Goal: Task Accomplishment & Management: Use online tool/utility

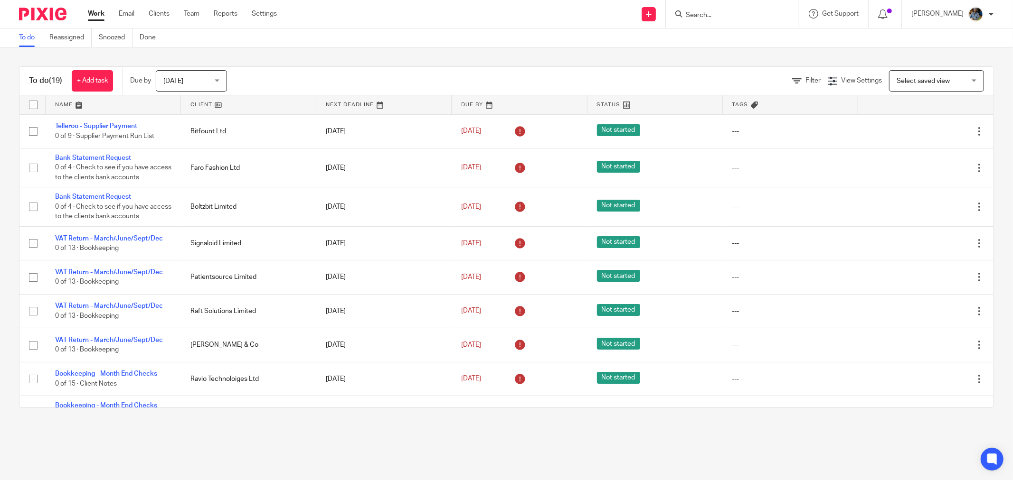
click at [204, 101] on link at bounding box center [248, 104] width 135 height 19
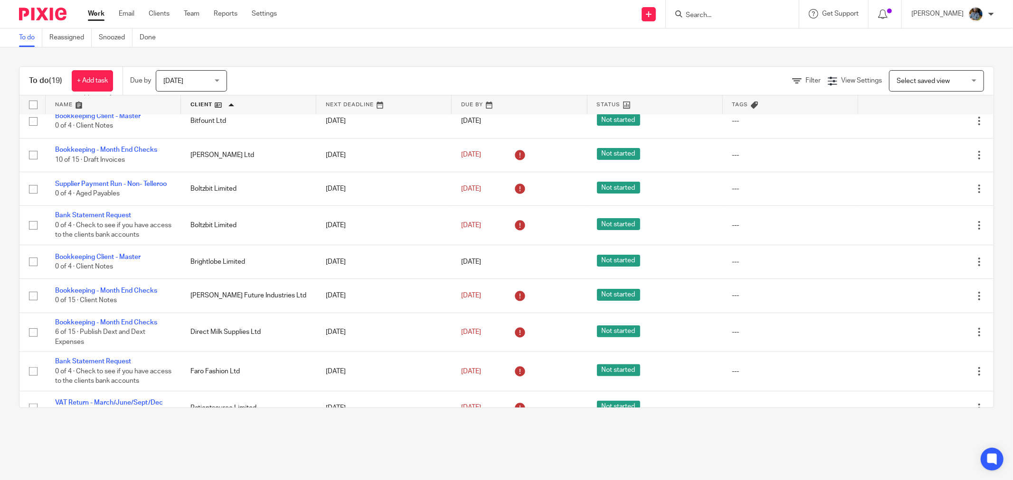
scroll to position [158, 0]
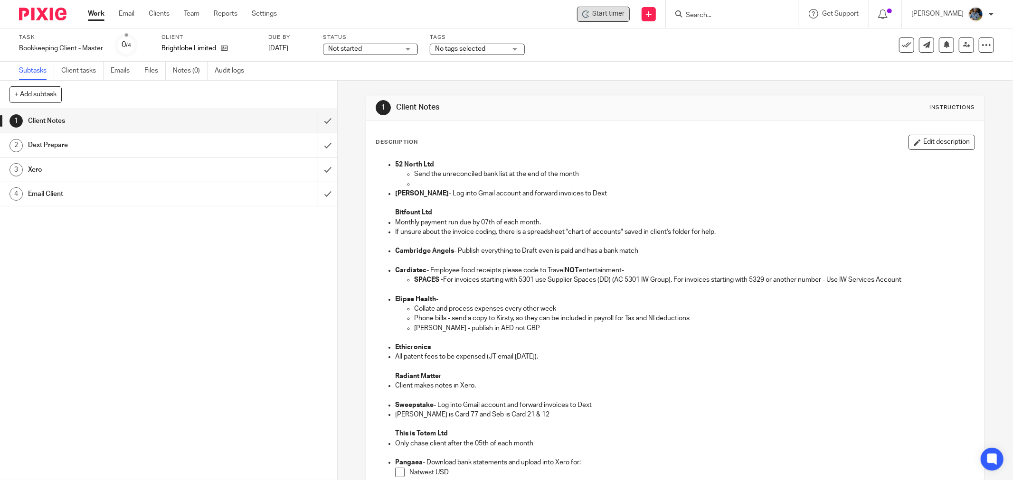
click at [624, 14] on span "Start timer" at bounding box center [608, 14] width 32 height 10
click at [610, 18] on span "Start timer" at bounding box center [608, 14] width 32 height 10
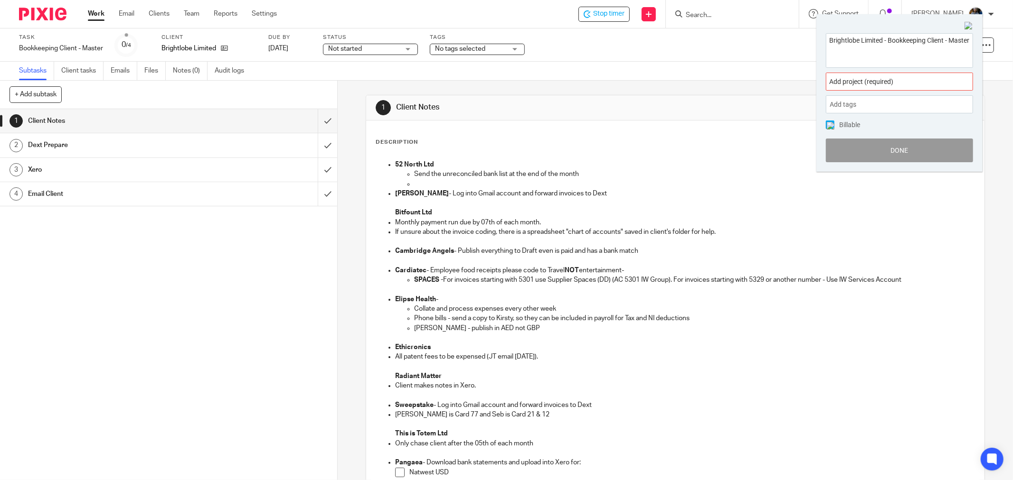
click at [869, 88] on div "Add project (required) :" at bounding box center [899, 82] width 147 height 18
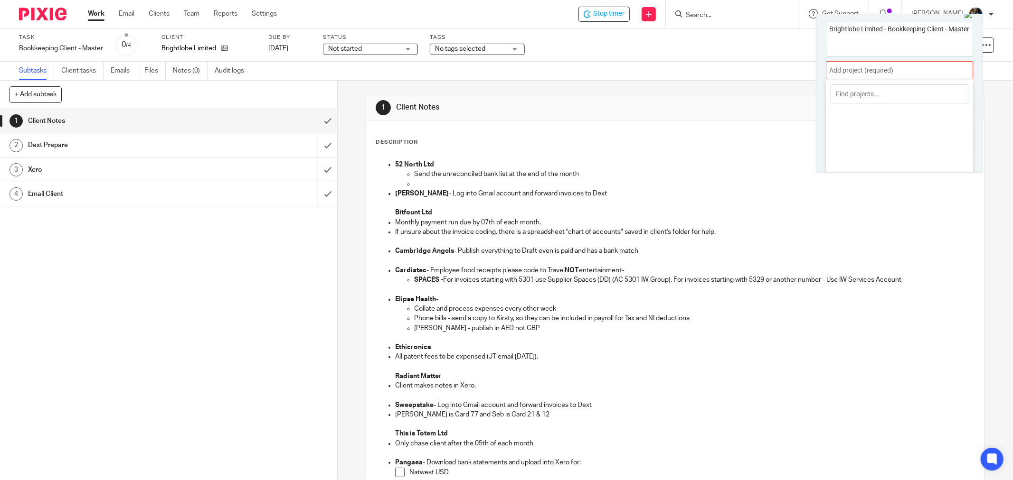
scroll to position [47, 0]
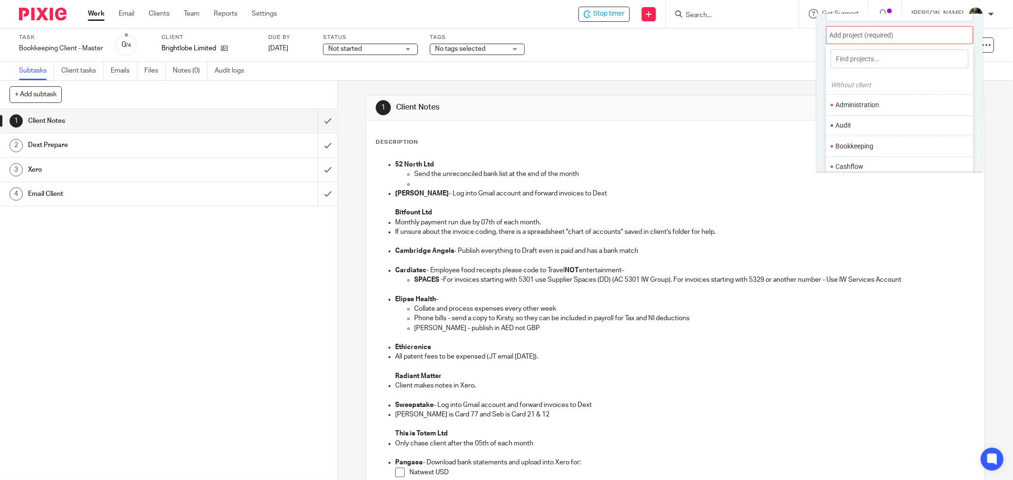
drag, startPoint x: 870, startPoint y: 151, endPoint x: 882, endPoint y: 149, distance: 12.0
click at [870, 151] on li "Bookkeeping" at bounding box center [897, 146] width 124 height 10
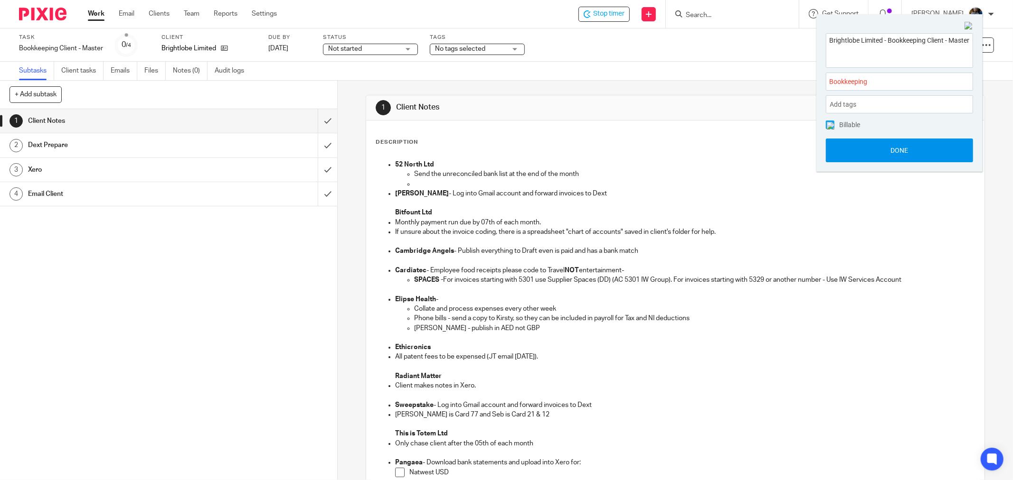
click at [900, 155] on button "Done" at bounding box center [899, 151] width 147 height 24
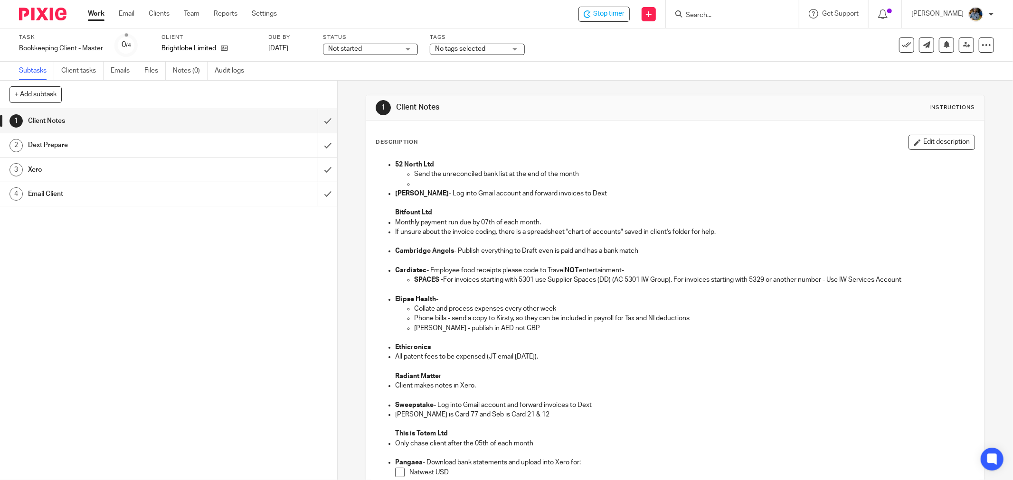
drag, startPoint x: 695, startPoint y: 110, endPoint x: 679, endPoint y: 115, distance: 16.2
click at [694, 110] on div "1 Client Notes Instructions" at bounding box center [675, 107] width 599 height 15
click at [902, 44] on icon at bounding box center [906, 44] width 9 height 9
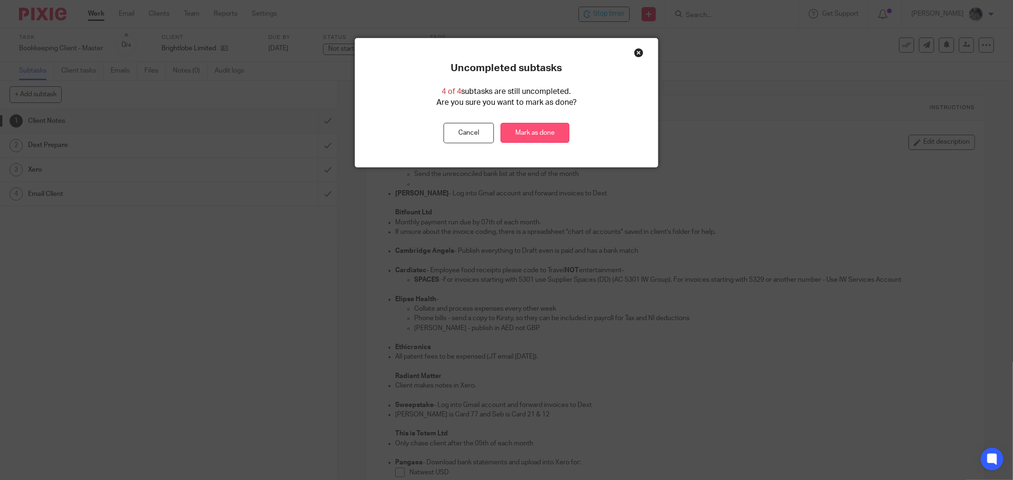
click at [537, 138] on link "Mark as done" at bounding box center [534, 133] width 69 height 20
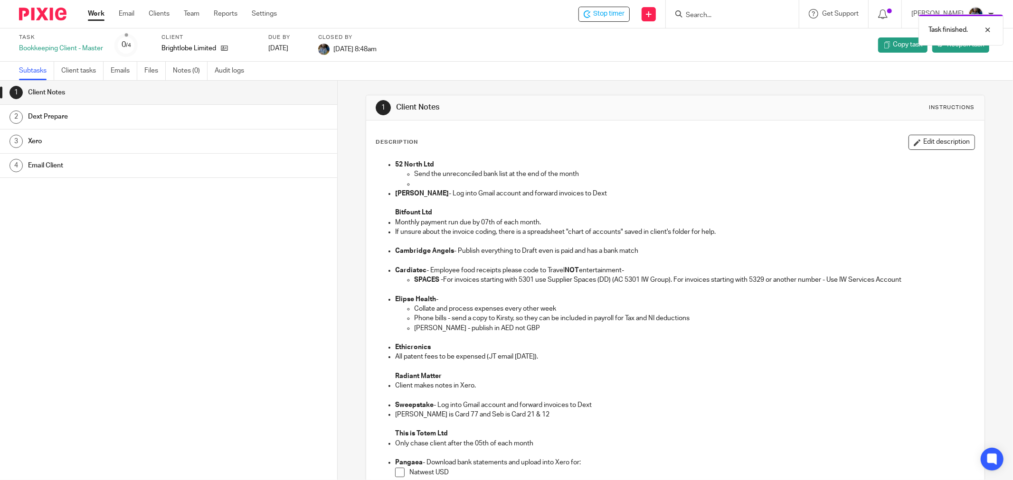
drag, startPoint x: 495, startPoint y: 60, endPoint x: 463, endPoint y: 6, distance: 63.2
click at [495, 58] on div "Task Bookkeeping Client - Master 0 /4 Client Brightlobe Limited Due by 2025-10-…" at bounding box center [506, 54] width 1013 height 52
click at [412, 40] on div "Task Bookkeeping Client - Master 0 /4 Client Brightlobe Limited Due by 2025-10-…" at bounding box center [425, 45] width 812 height 23
click at [555, 96] on div "1 Client Notes Instructions" at bounding box center [675, 107] width 618 height 25
click at [621, 14] on span "Stop timer" at bounding box center [608, 14] width 31 height 10
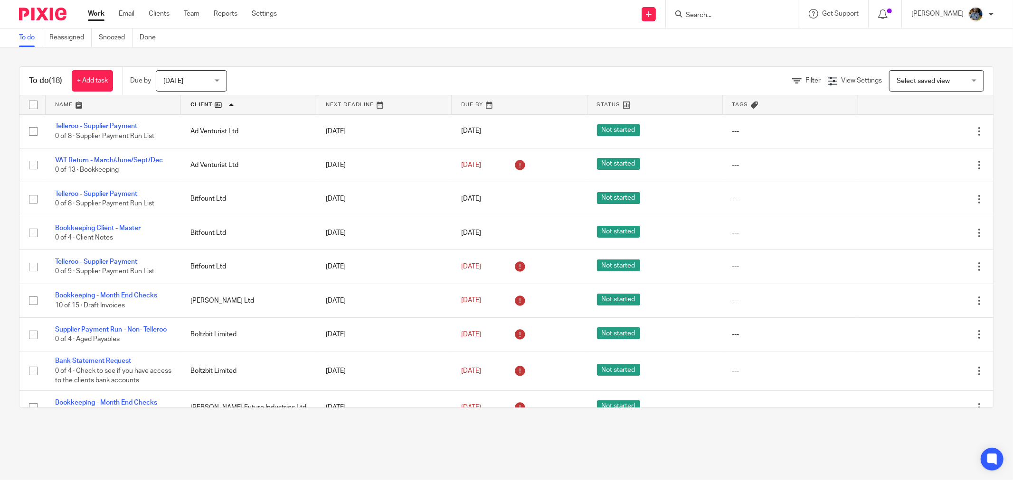
drag, startPoint x: 396, startPoint y: 58, endPoint x: 386, endPoint y: 6, distance: 53.6
click at [399, 52] on div "To do (18) + Add task Due by [DATE] [DATE] [DATE] [DATE] This week Next week Th…" at bounding box center [506, 237] width 1013 height 380
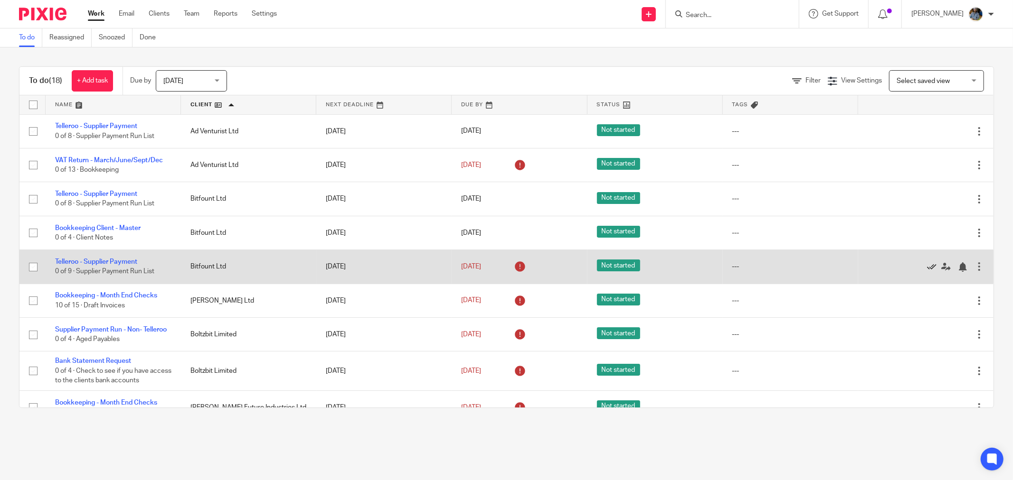
click at [927, 268] on icon at bounding box center [931, 267] width 9 height 9
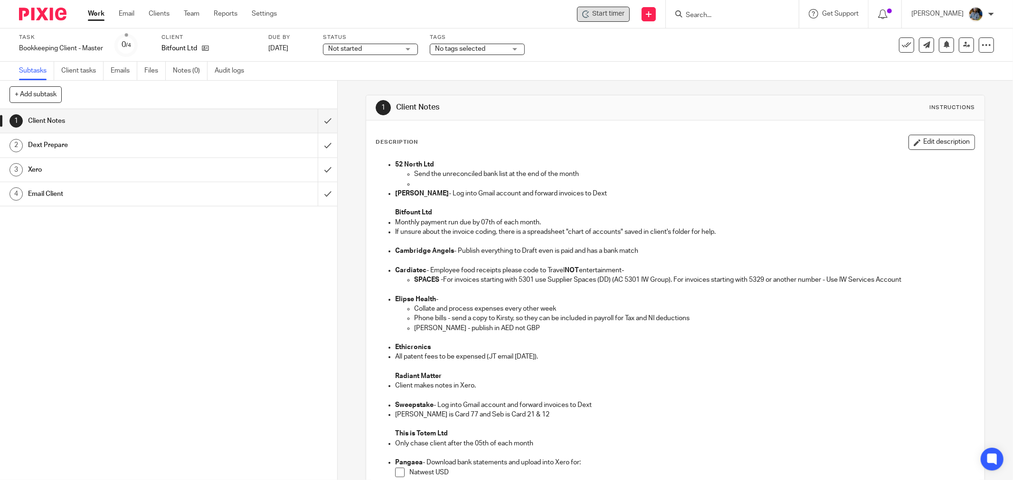
click at [604, 11] on span "Start timer" at bounding box center [608, 14] width 32 height 10
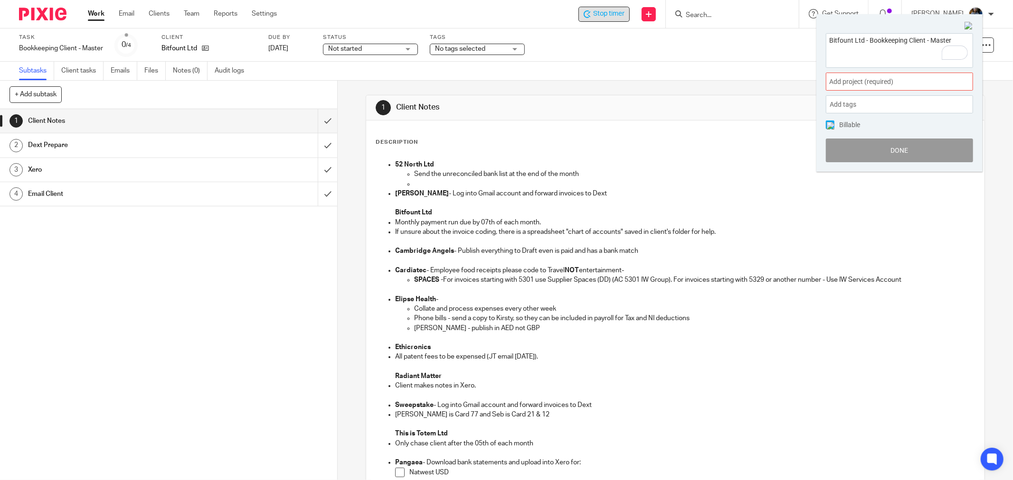
click at [898, 77] on span "Add project (required) :" at bounding box center [889, 82] width 120 height 10
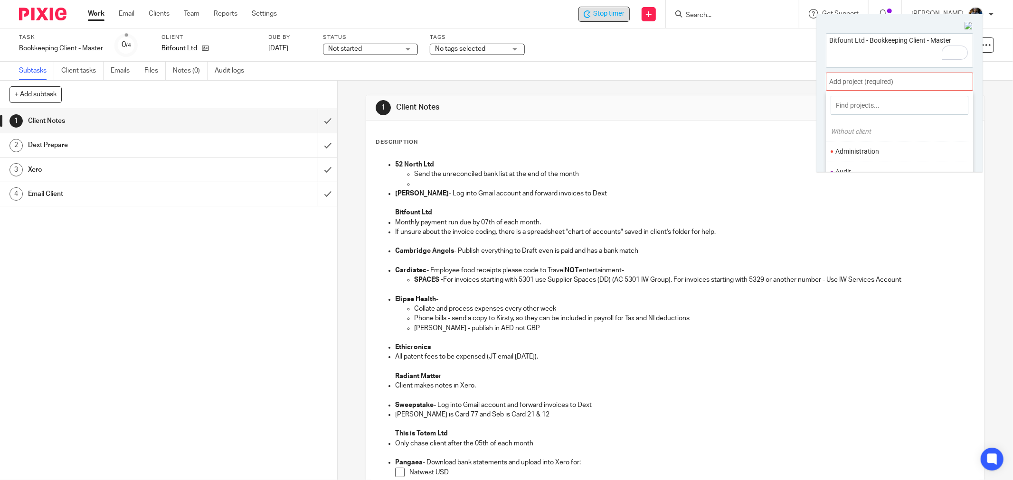
scroll to position [47, 0]
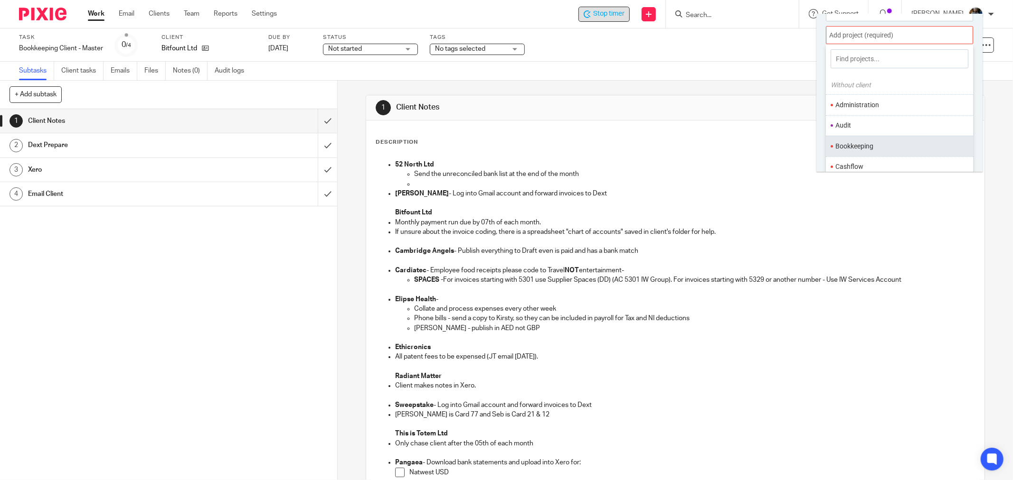
click at [890, 138] on ul "Bookkeeping" at bounding box center [899, 146] width 147 height 20
click at [893, 145] on li "Bookkeeping" at bounding box center [897, 146] width 124 height 10
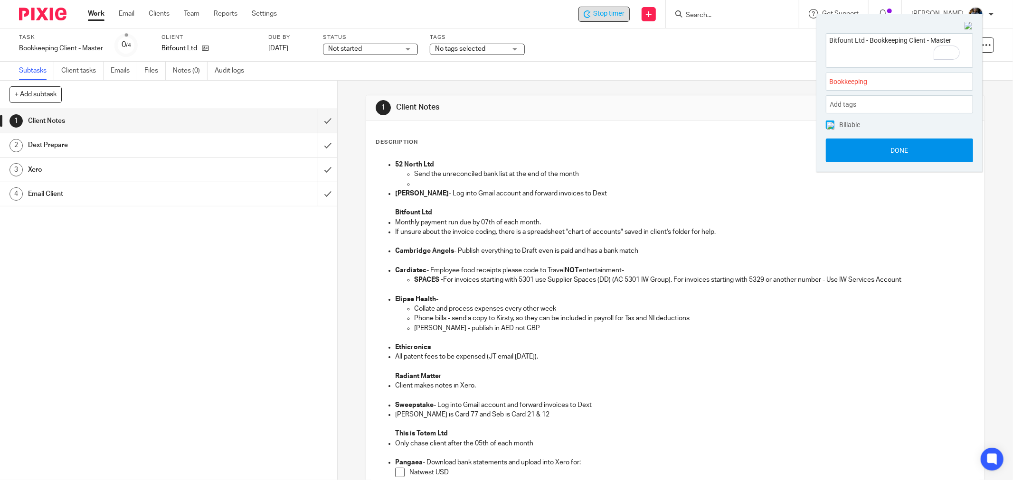
scroll to position [0, 0]
click at [894, 145] on button "Done" at bounding box center [899, 151] width 147 height 24
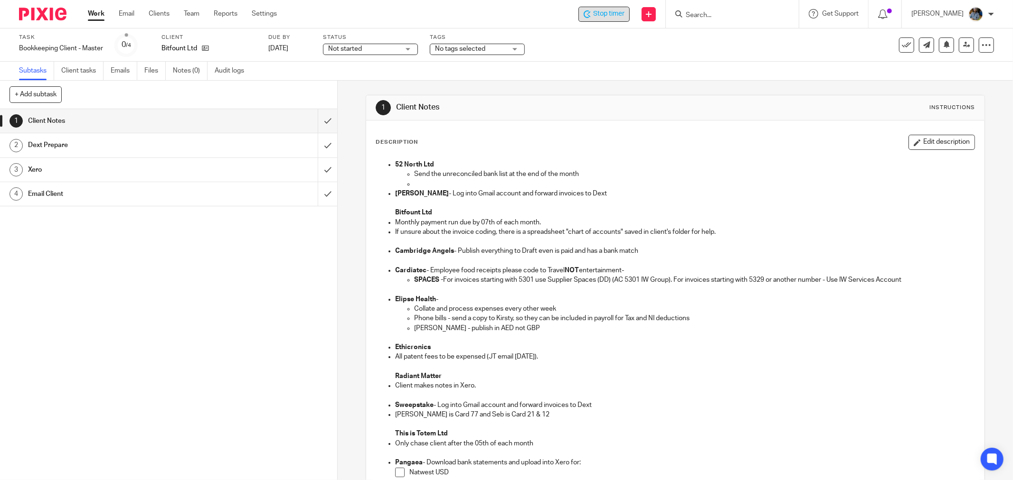
drag, startPoint x: 594, startPoint y: 116, endPoint x: 326, endPoint y: 26, distance: 283.5
click at [594, 117] on div "1 Client Notes Instructions" at bounding box center [675, 107] width 618 height 25
click at [601, 200] on p at bounding box center [684, 202] width 579 height 9
